Goal: Navigation & Orientation: Find specific page/section

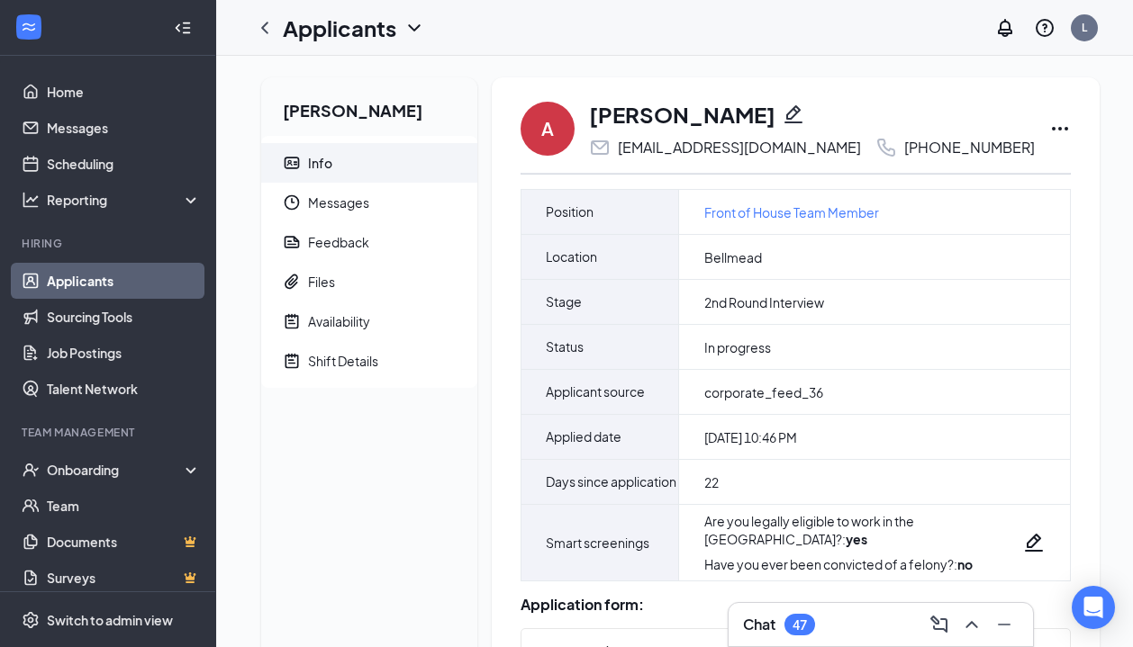
click at [1049, 124] on icon "Ellipses" at bounding box center [1060, 129] width 22 height 22
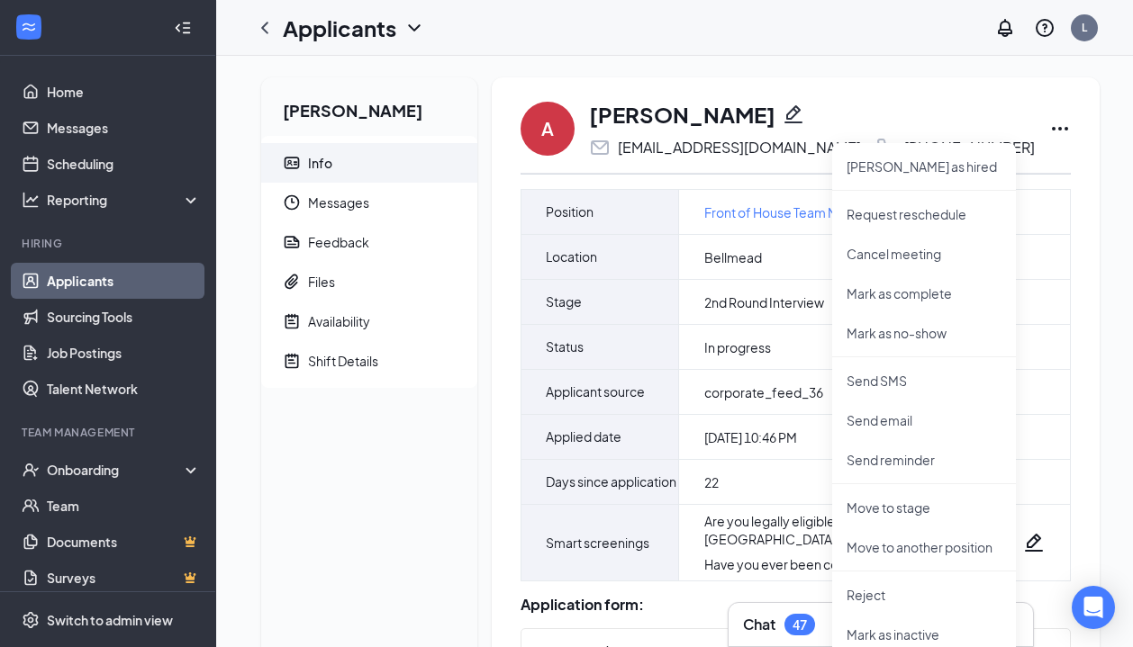
click at [382, 489] on div "[PERSON_NAME] Info Messages Feedback Files Availability Shift Details" at bounding box center [369, 615] width 216 height 1077
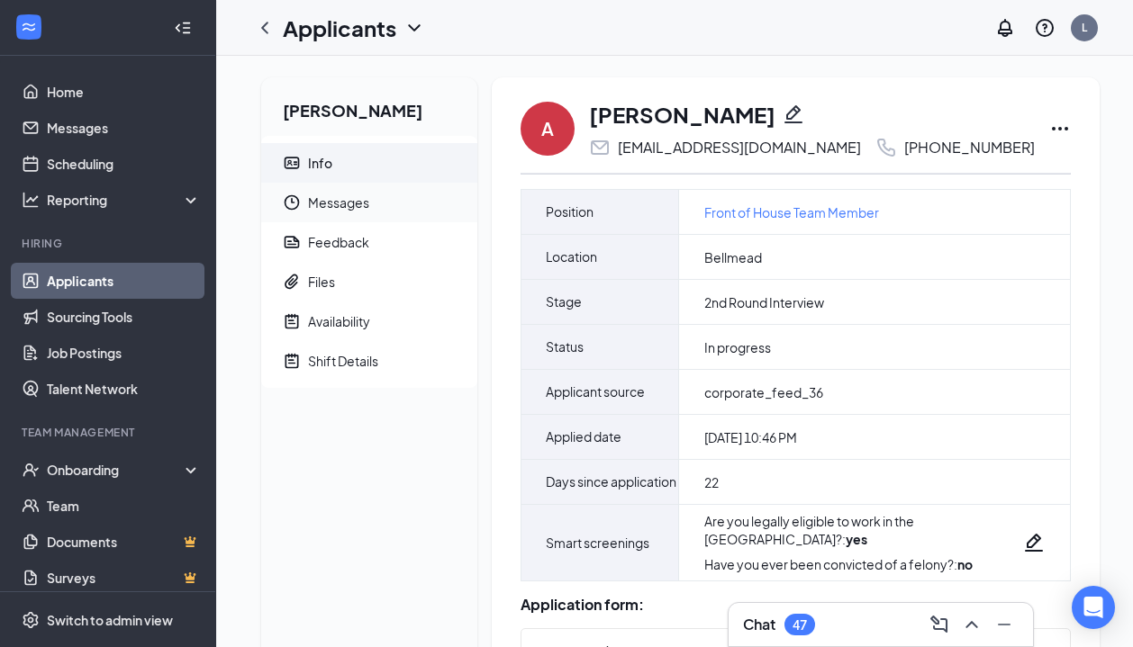
click at [343, 208] on span "Messages" at bounding box center [385, 203] width 155 height 40
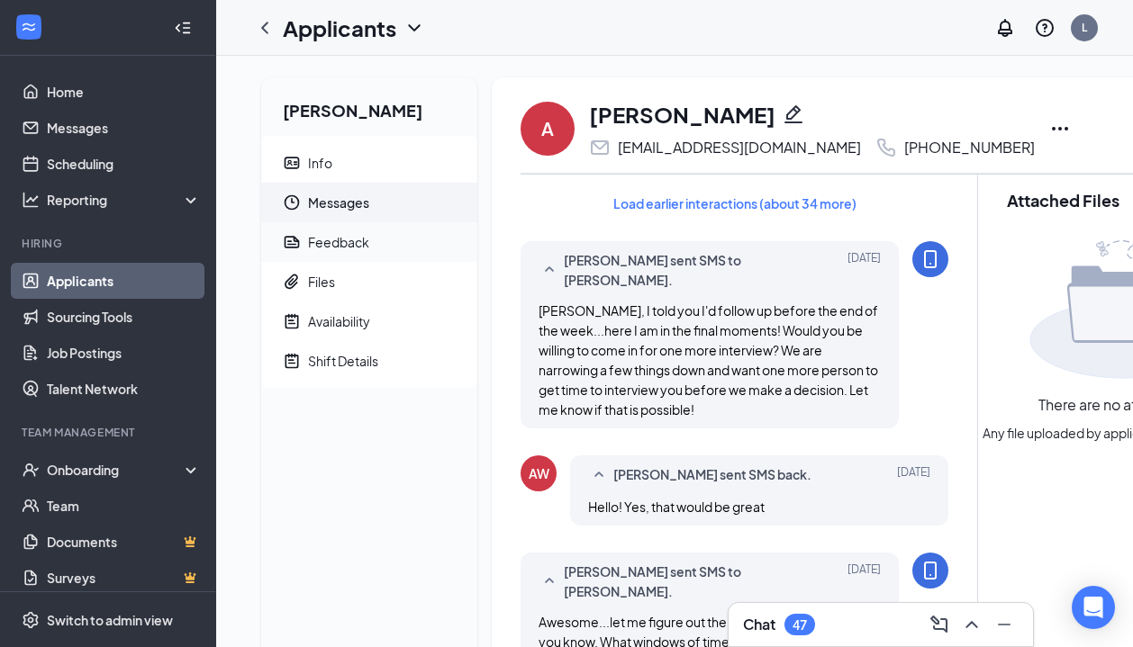
click at [335, 243] on div "Feedback" at bounding box center [338, 242] width 61 height 18
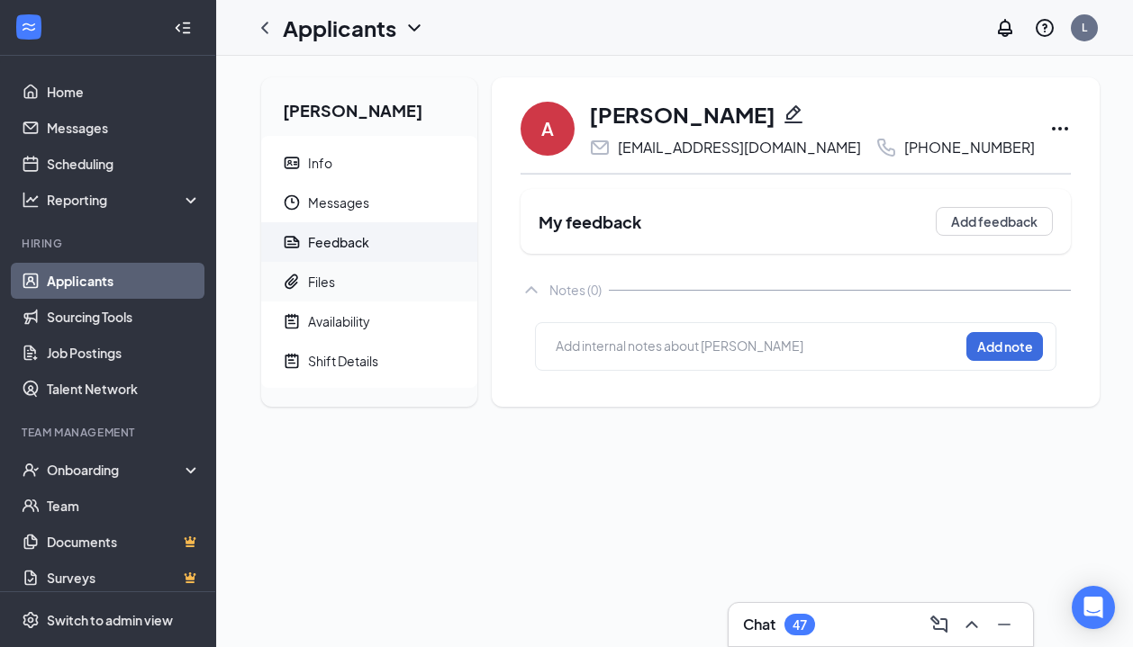
click at [328, 268] on span "Files" at bounding box center [385, 282] width 155 height 40
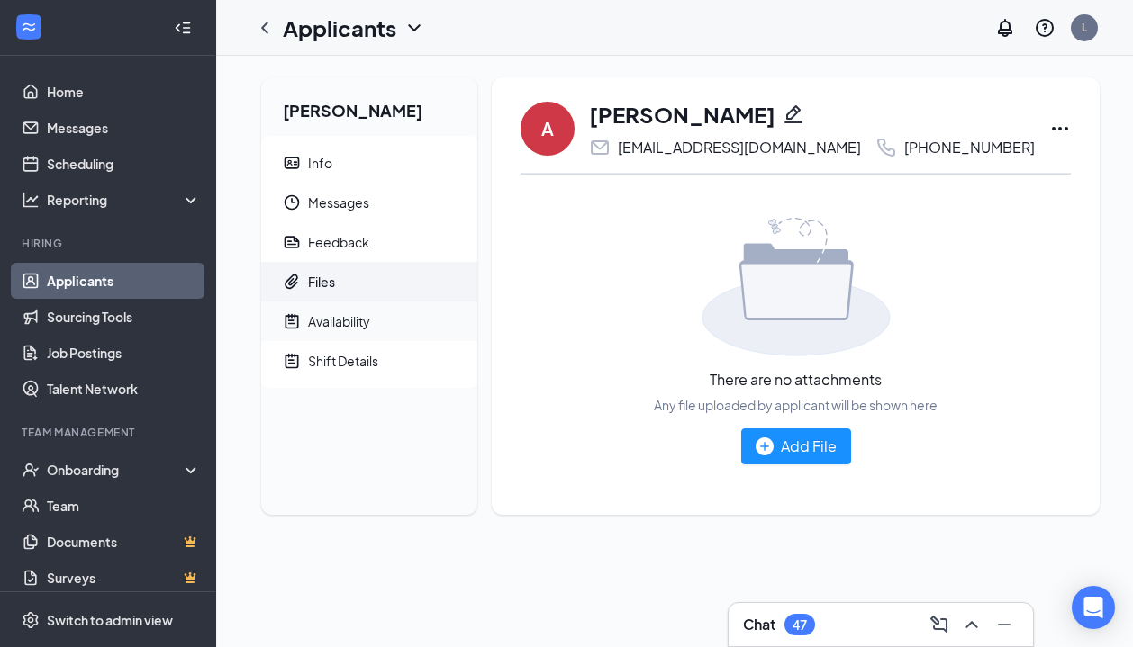
click at [328, 320] on div "Availability" at bounding box center [339, 321] width 62 height 18
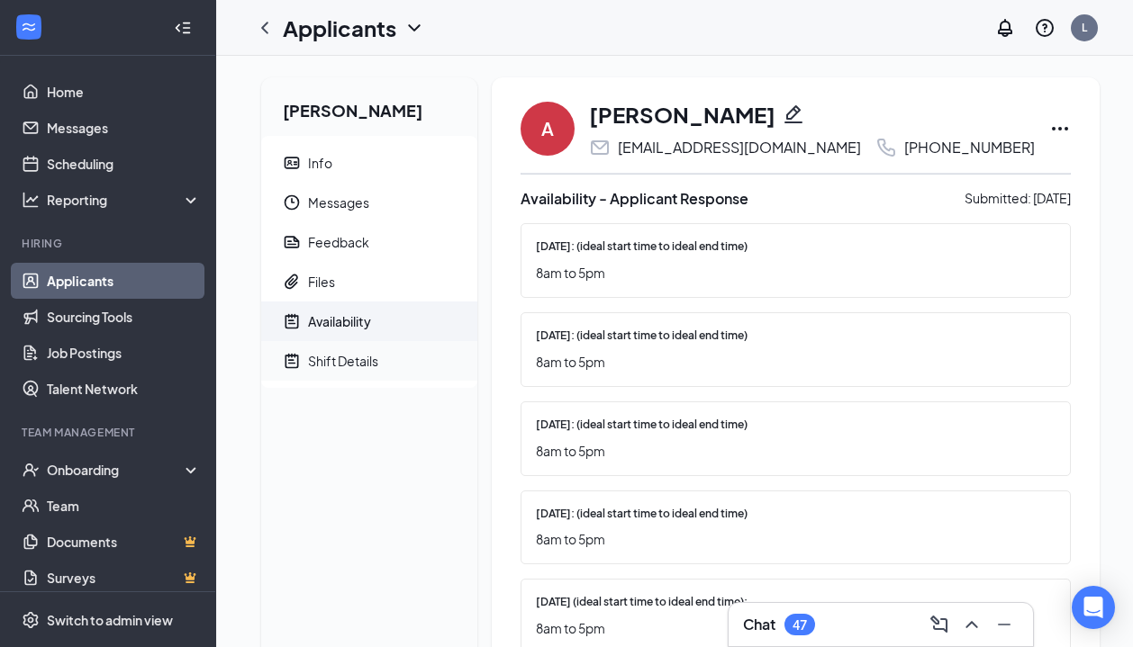
click at [339, 355] on div "Shift Details" at bounding box center [343, 361] width 70 height 18
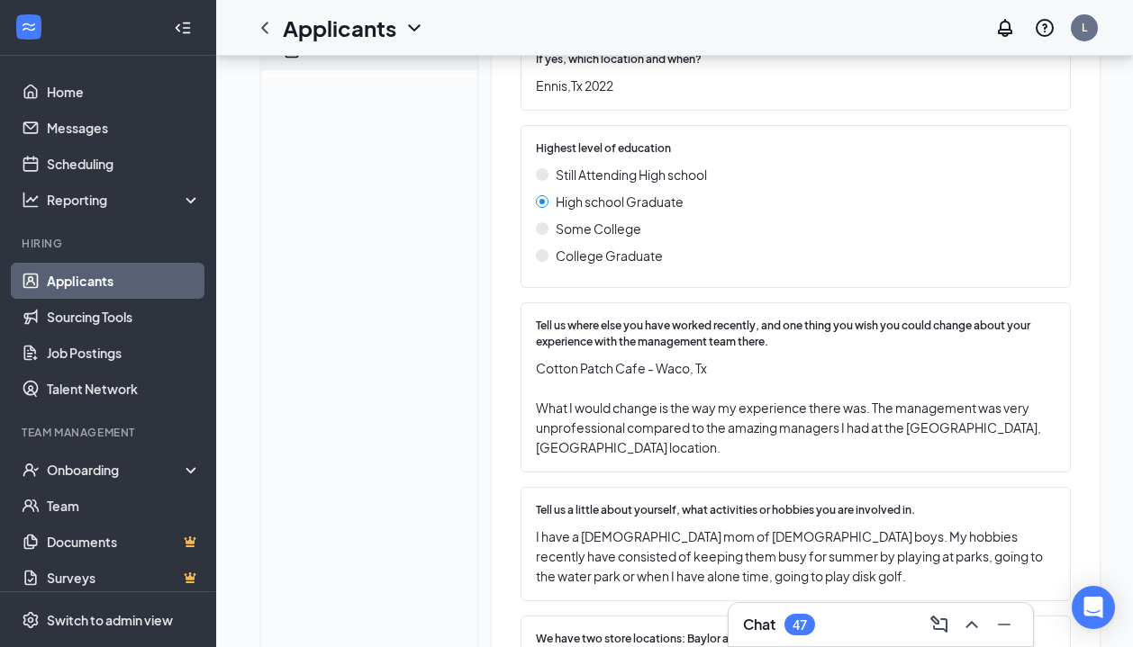
scroll to position [323, 0]
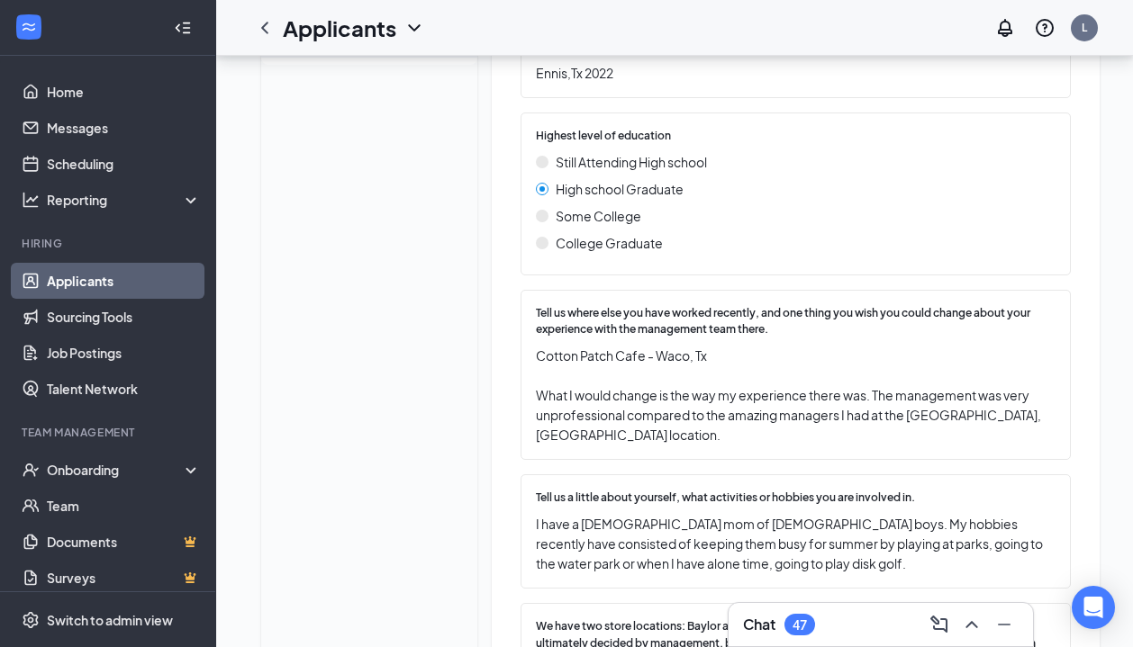
click at [116, 276] on link "Applicants" at bounding box center [124, 281] width 154 height 36
